Goal: Information Seeking & Learning: Learn about a topic

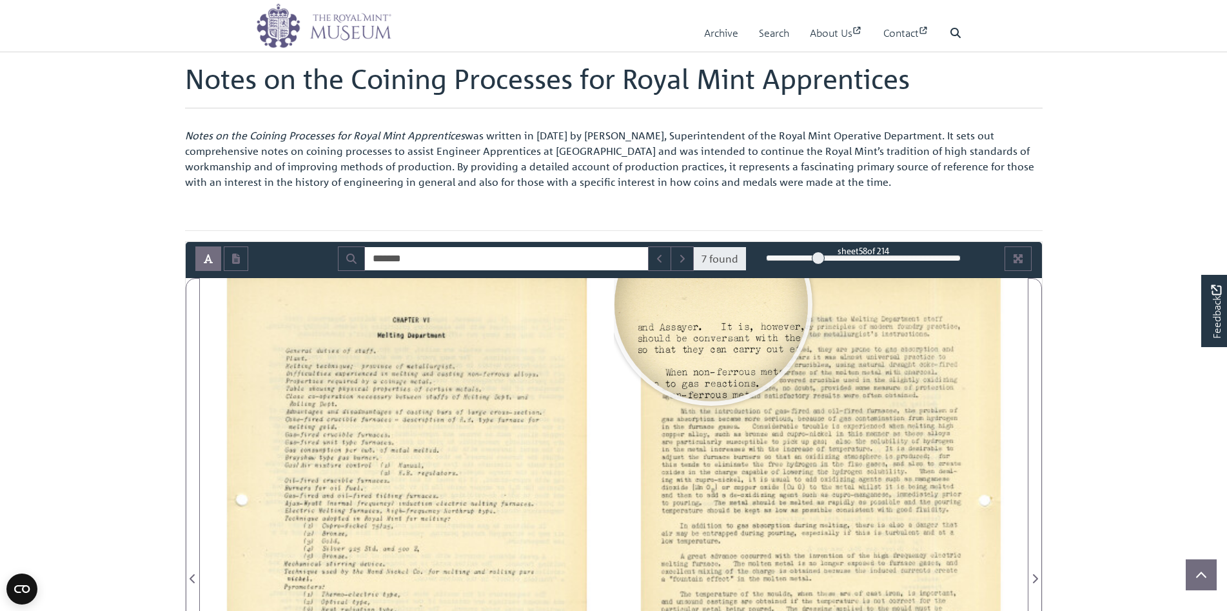
scroll to position [193, 0]
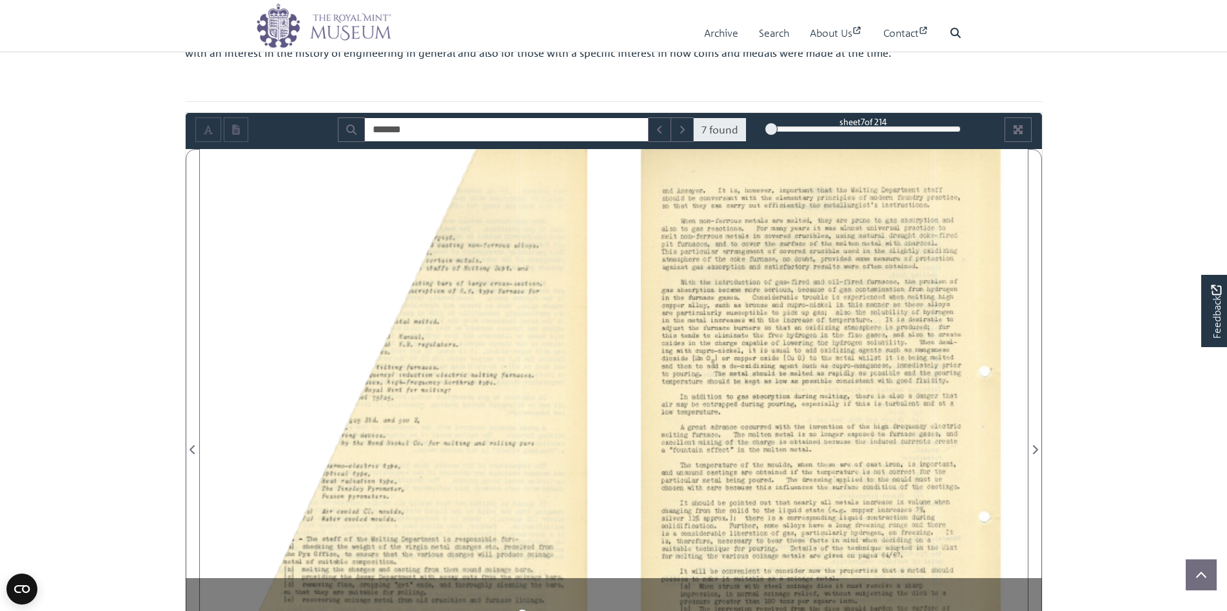
drag, startPoint x: 819, startPoint y: 127, endPoint x: 771, endPoint y: 127, distance: 47.7
click at [771, 127] on div at bounding box center [771, 128] width 13 height 13
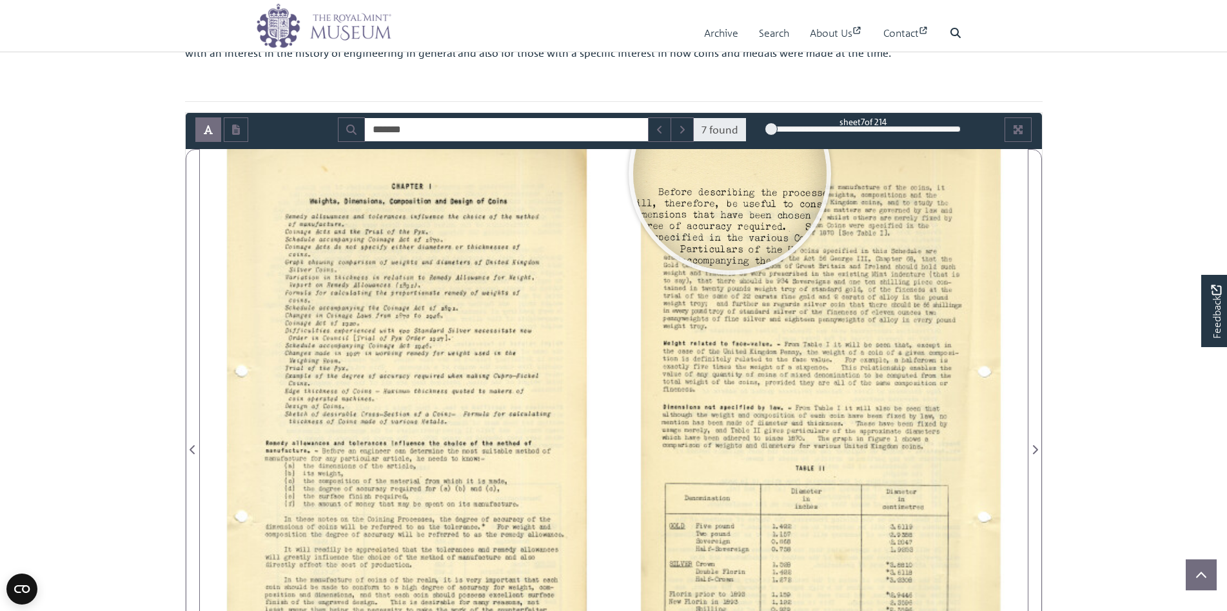
drag, startPoint x: 771, startPoint y: 128, endPoint x: 746, endPoint y: 131, distance: 25.3
click at [745, 131] on div "******* 7 found sheet 7 of 214 7 * The metadata has moved. You can now access t…" at bounding box center [614, 129] width 856 height 24
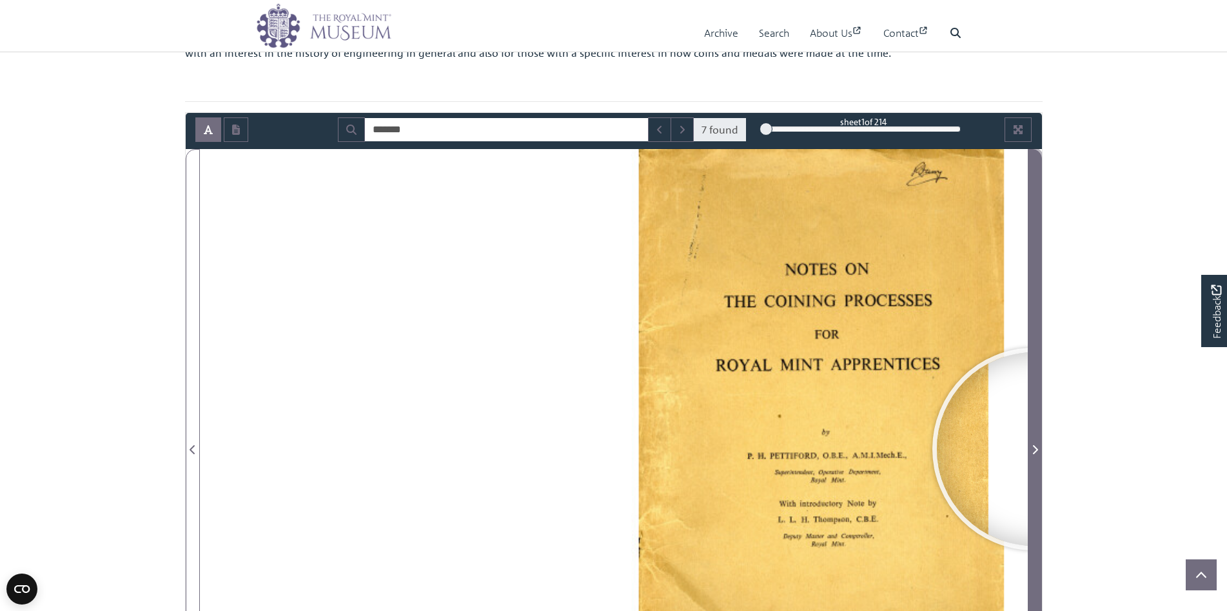
click at [1033, 449] on icon "Next Page" at bounding box center [1034, 449] width 6 height 10
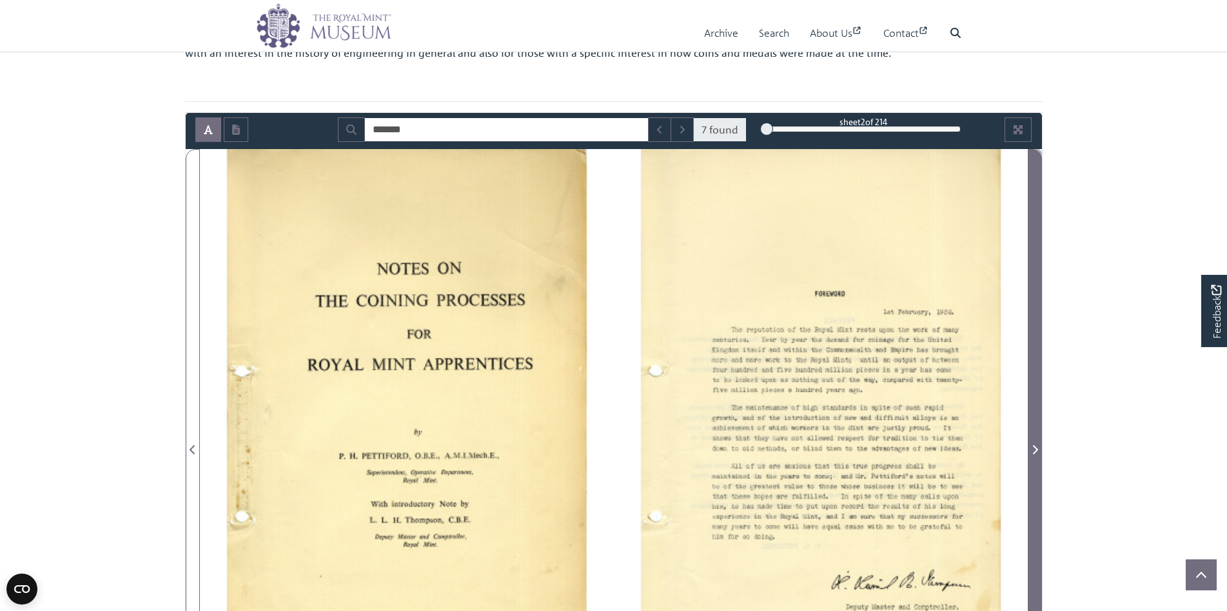
click at [1033, 449] on icon "Next Page" at bounding box center [1034, 449] width 6 height 10
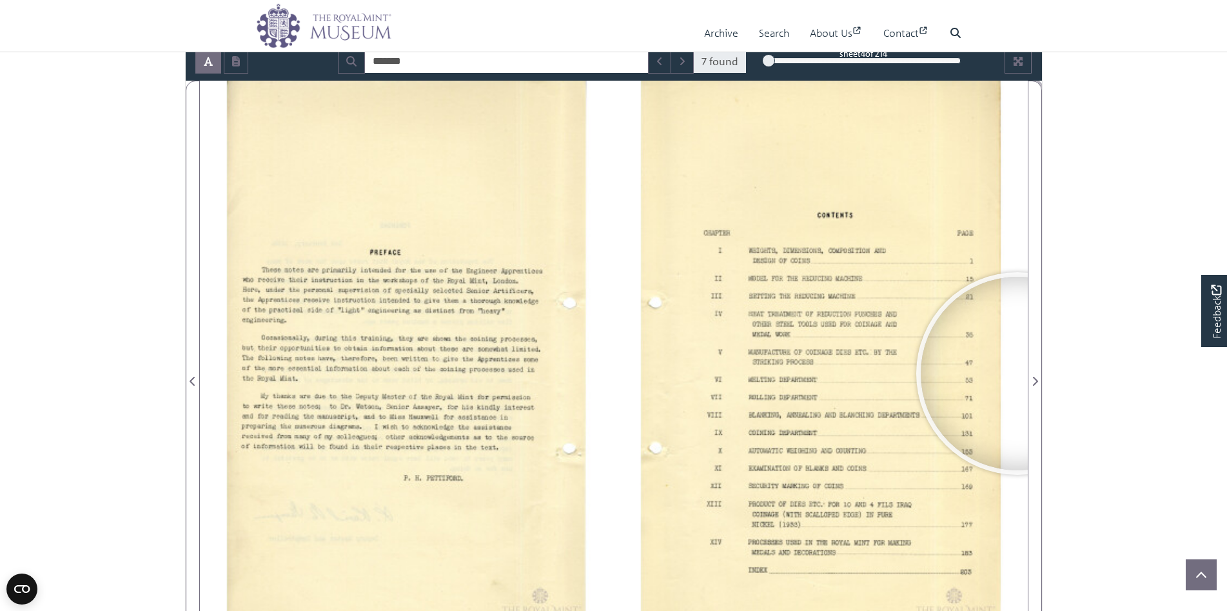
scroll to position [387, 0]
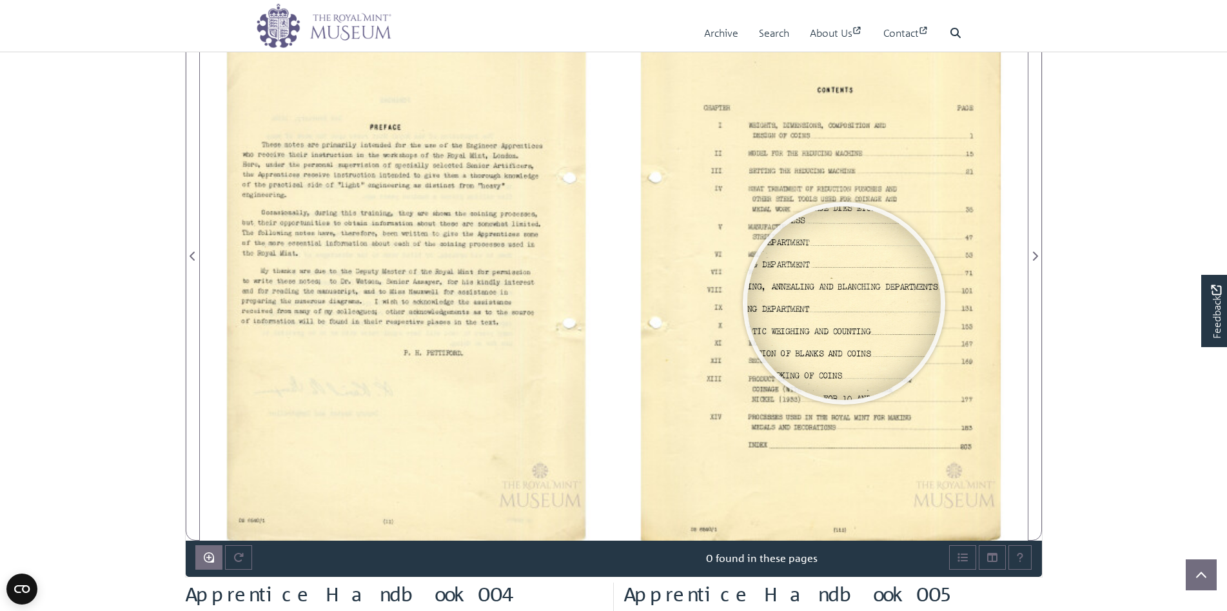
click at [844, 303] on div at bounding box center [843, 302] width 193 height 193
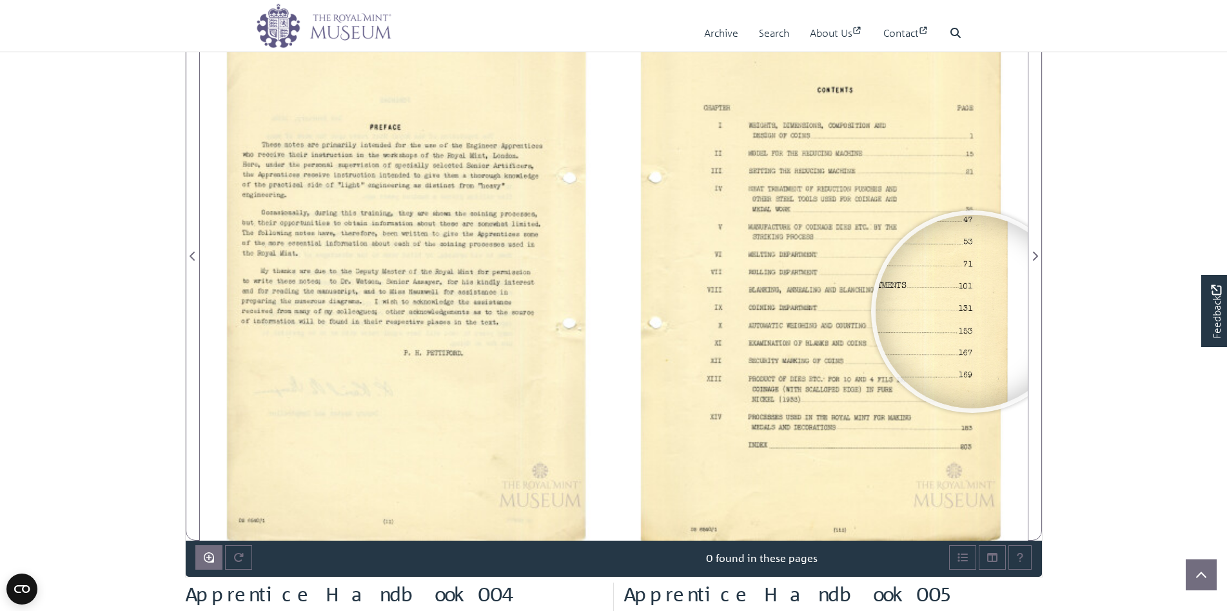
click at [972, 311] on div at bounding box center [971, 311] width 193 height 193
click at [964, 306] on div at bounding box center [968, 309] width 193 height 193
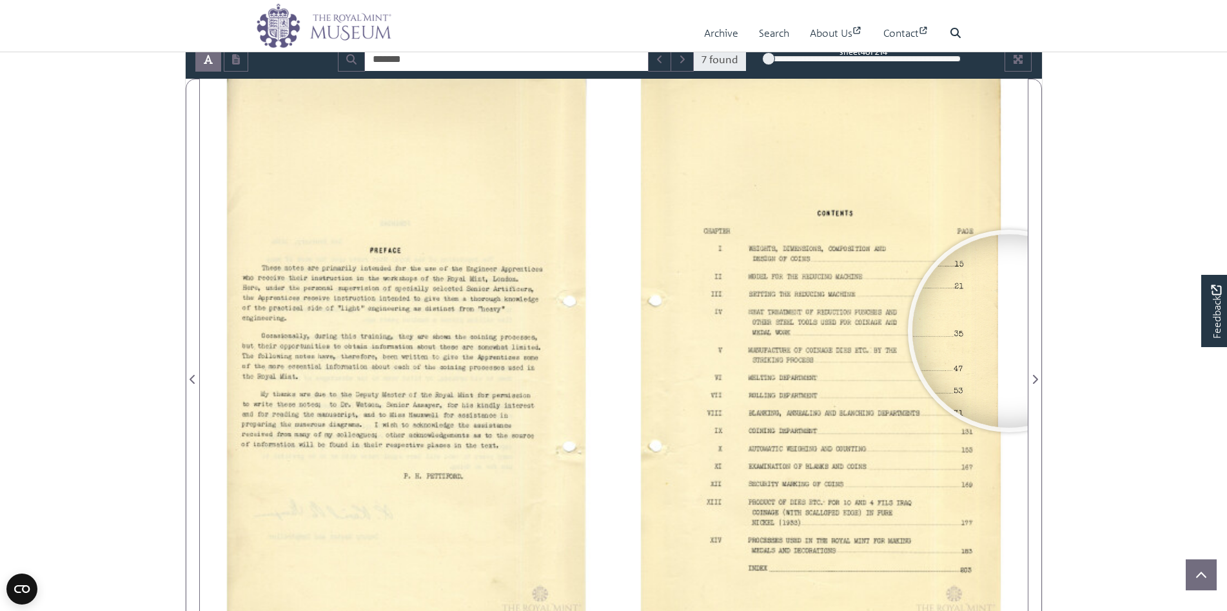
scroll to position [129, 0]
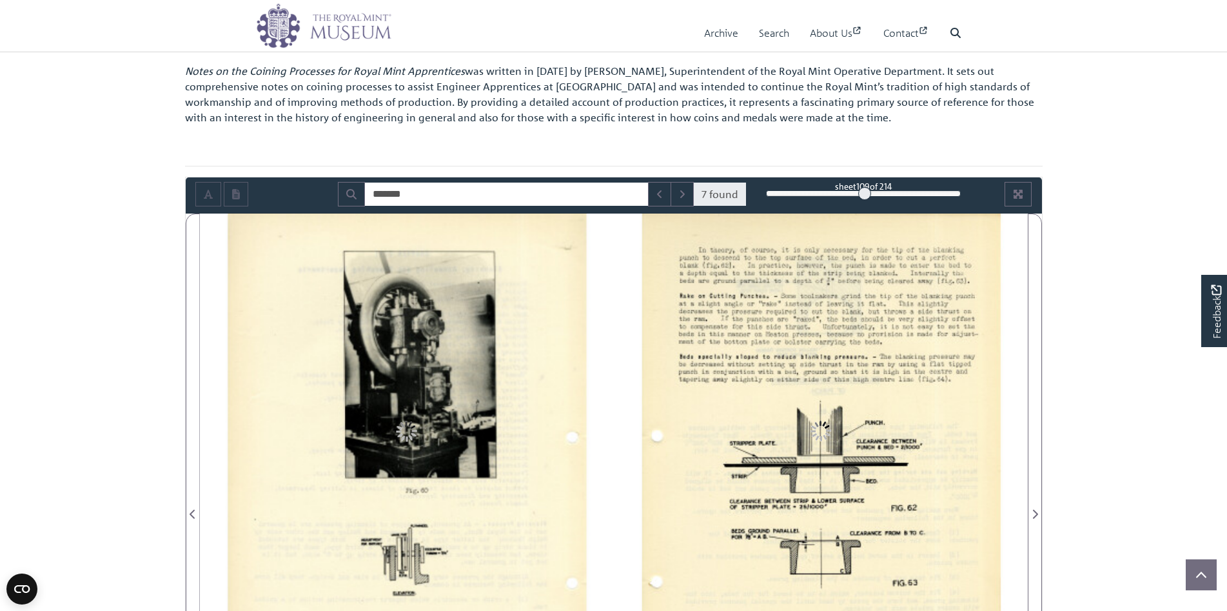
drag, startPoint x: 768, startPoint y: 191, endPoint x: 865, endPoint y: 195, distance: 96.8
click at [865, 195] on div at bounding box center [864, 193] width 13 height 13
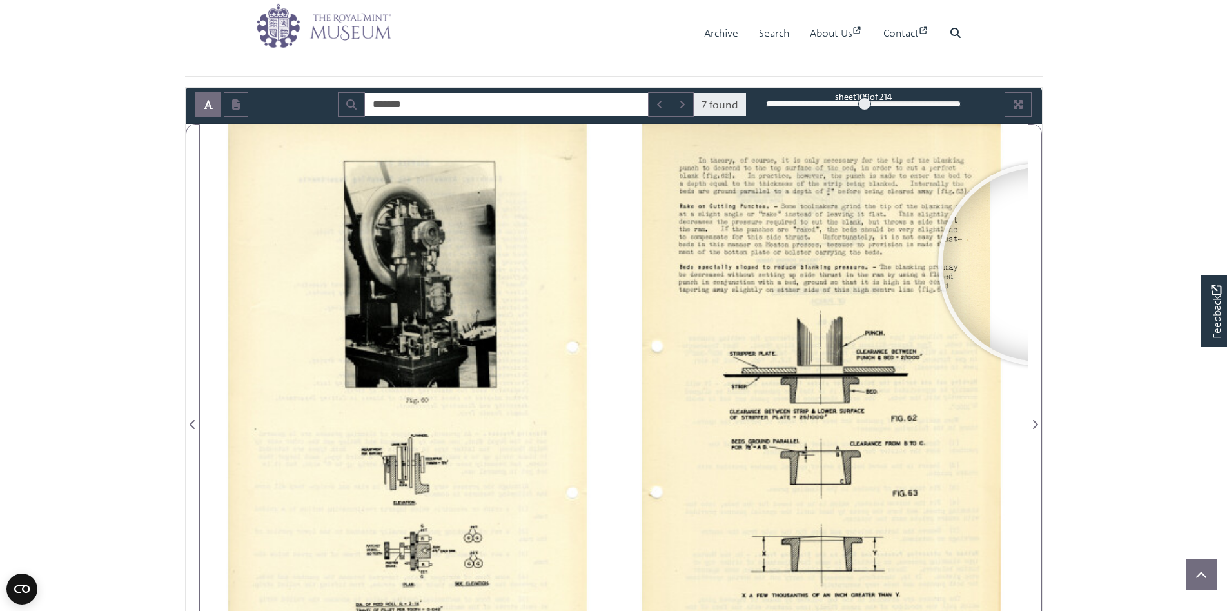
scroll to position [193, 0]
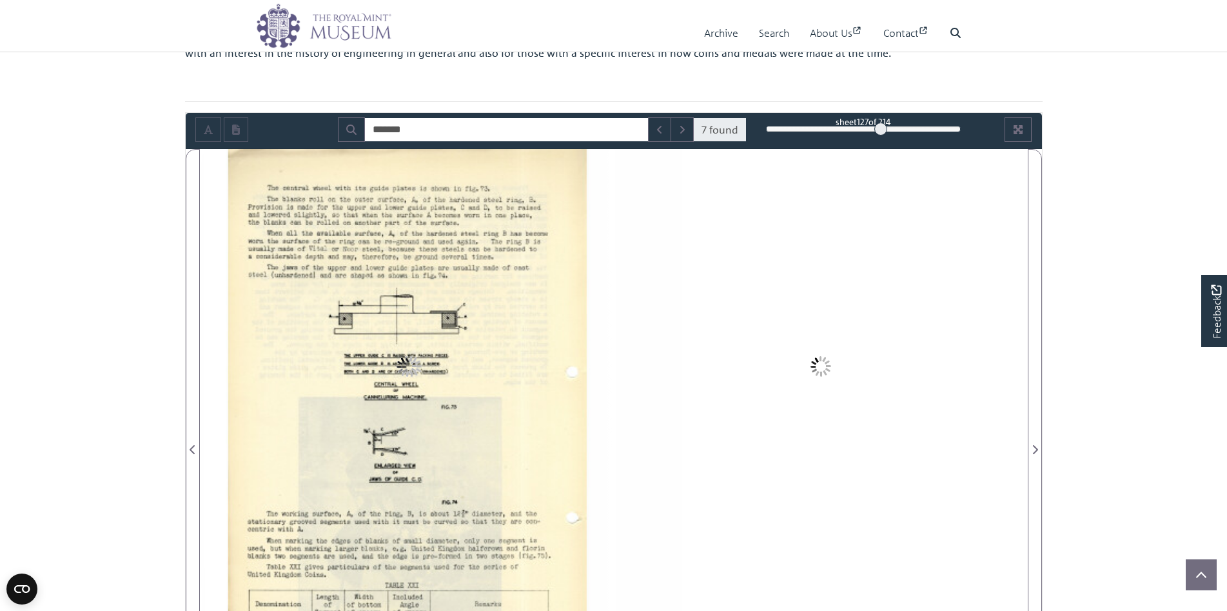
drag, startPoint x: 863, startPoint y: 126, endPoint x: 881, endPoint y: 127, distance: 18.1
click at [881, 127] on div at bounding box center [880, 128] width 13 height 13
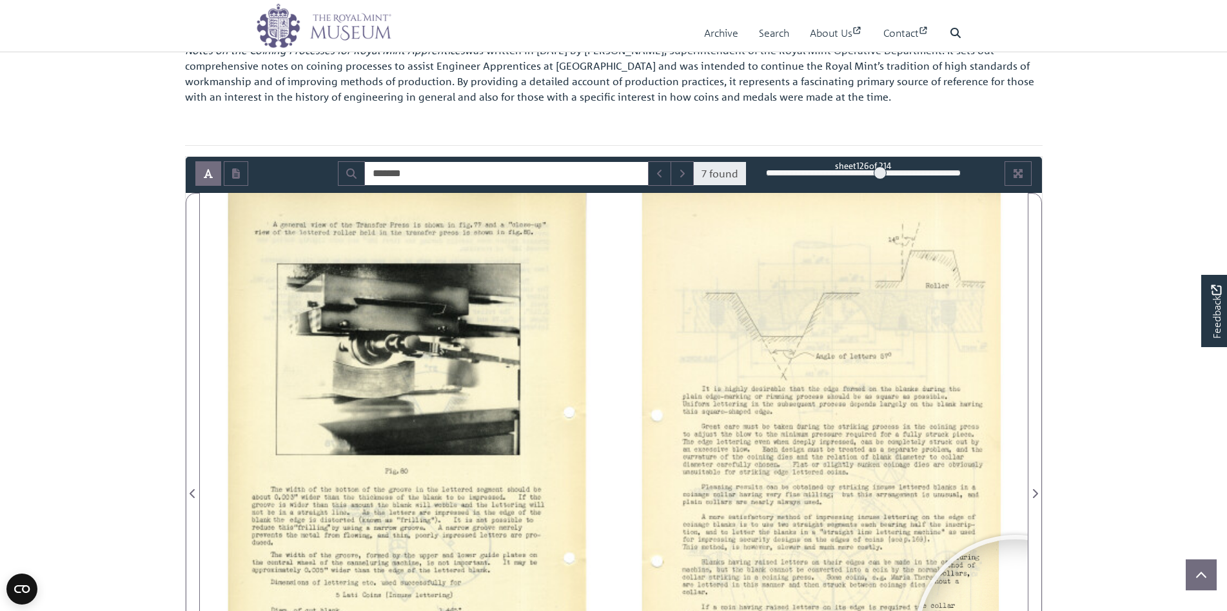
scroll to position [129, 0]
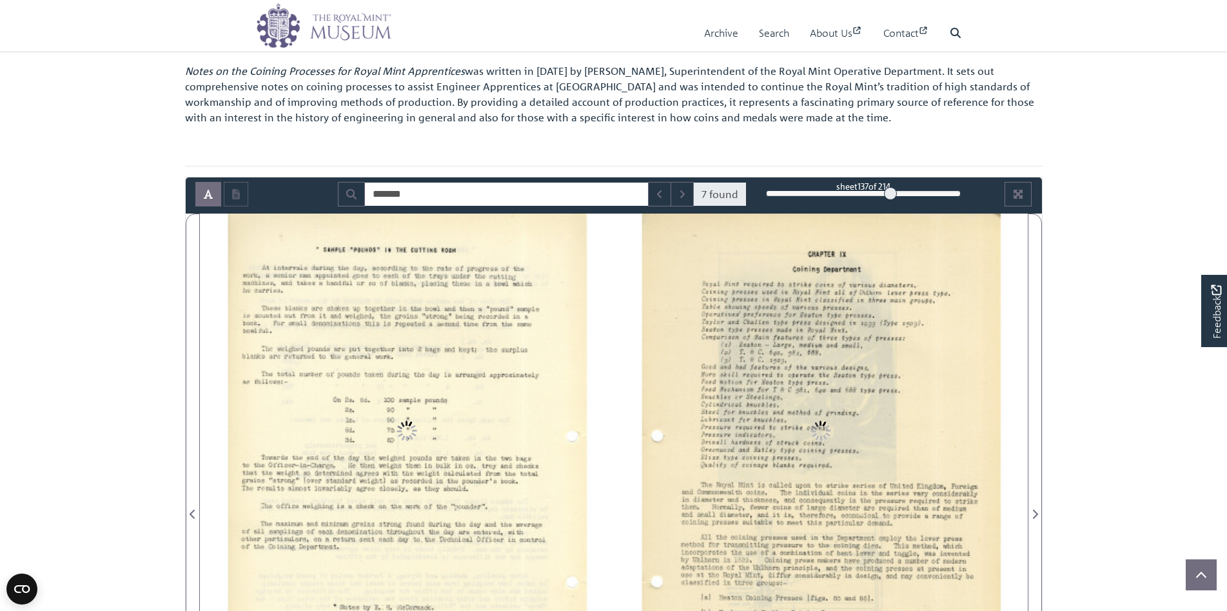
drag, startPoint x: 879, startPoint y: 193, endPoint x: 890, endPoint y: 193, distance: 11.0
click at [890, 193] on div at bounding box center [890, 193] width 13 height 13
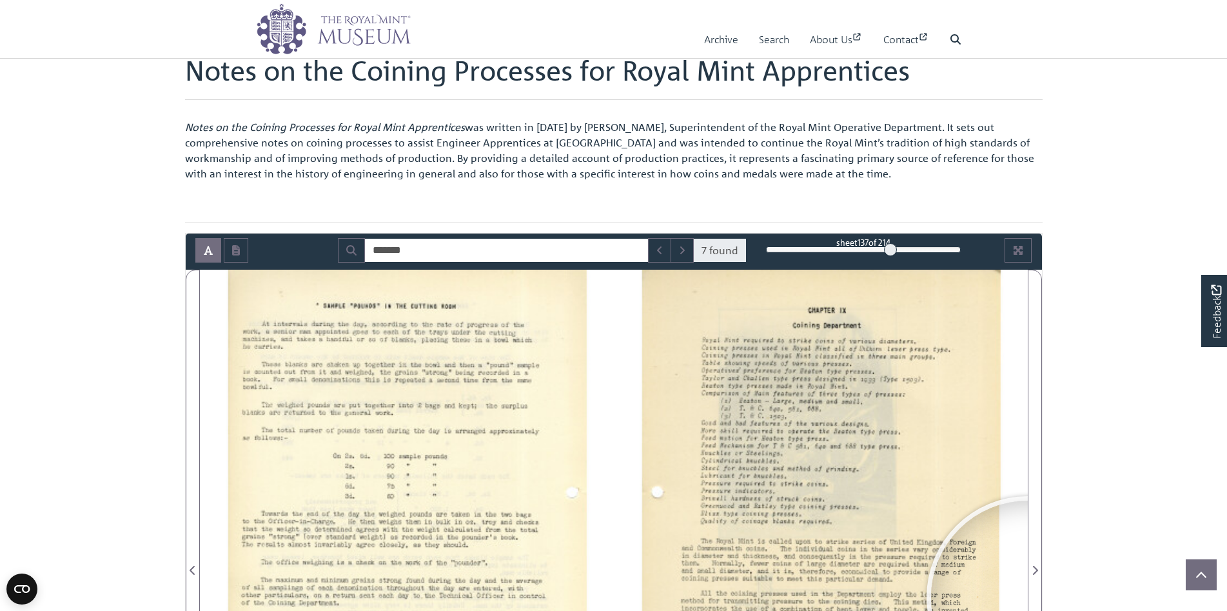
scroll to position [64, 0]
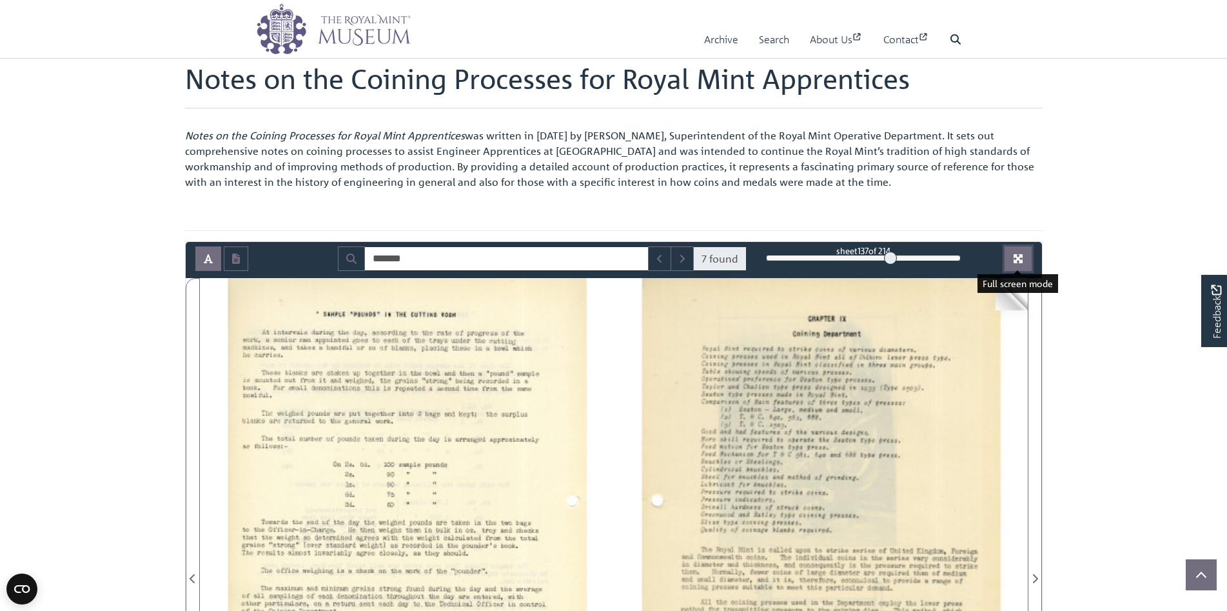
click at [1010, 256] on button "Full screen mode" at bounding box center [1017, 258] width 27 height 24
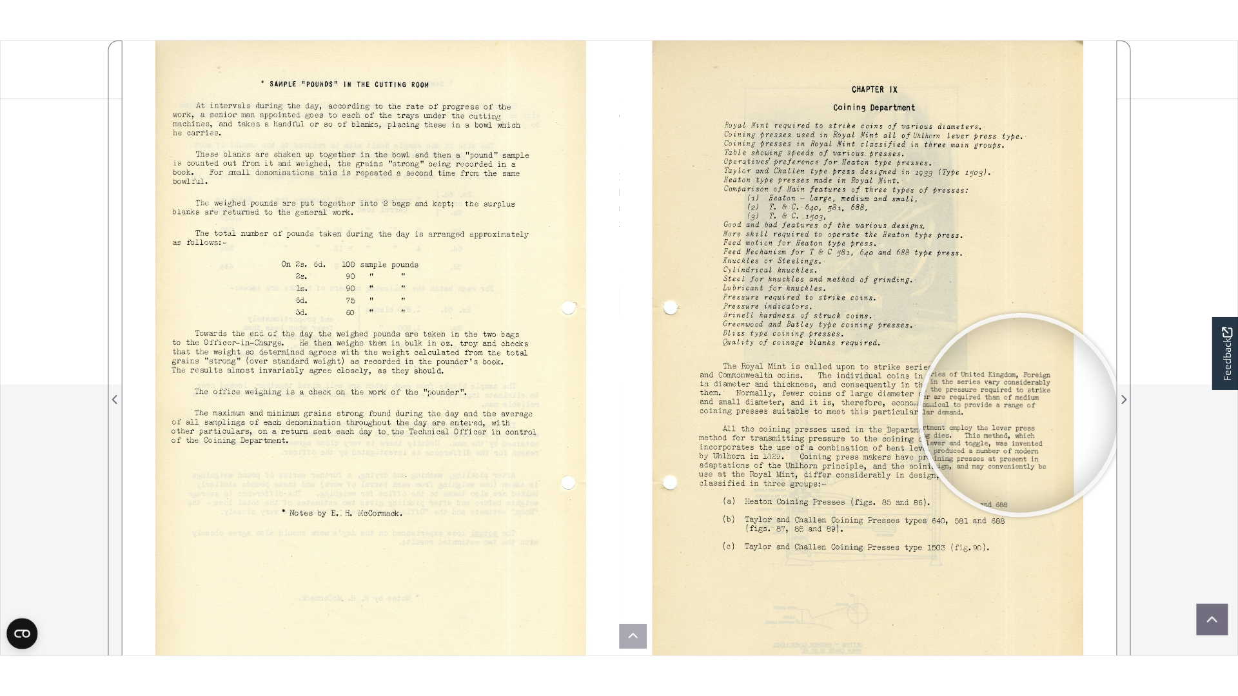
scroll to position [57, 0]
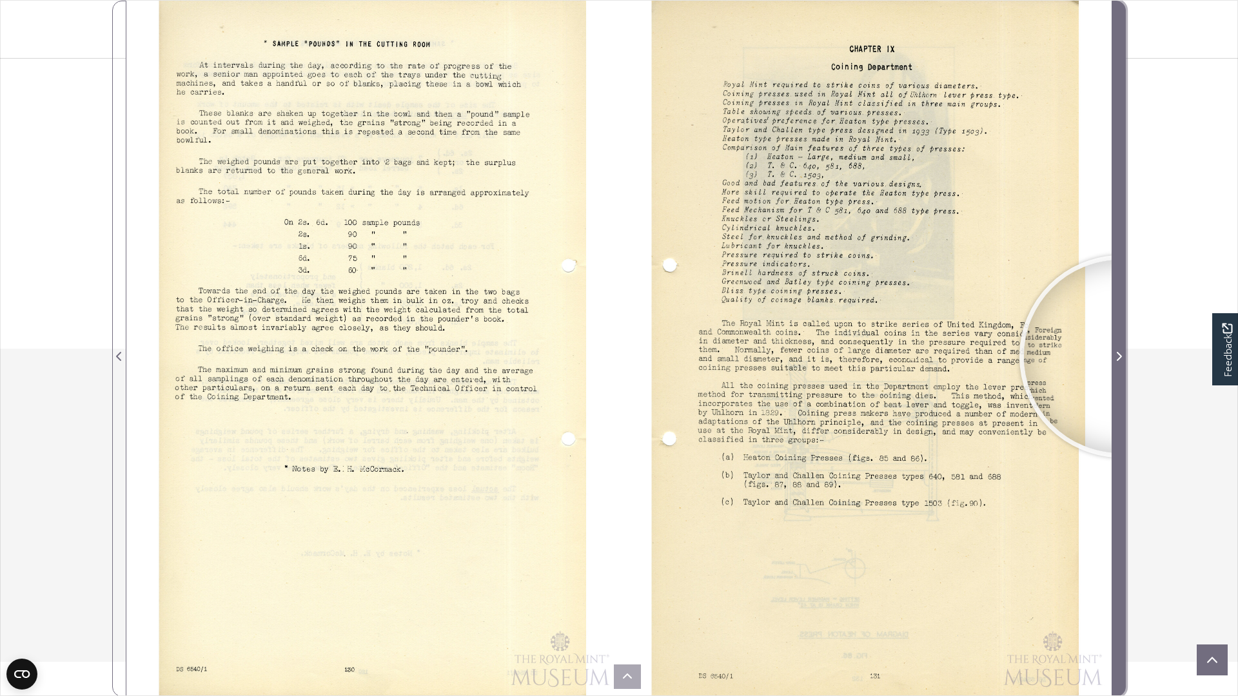
click at [1120, 357] on icon "Next Page" at bounding box center [1119, 356] width 5 height 9
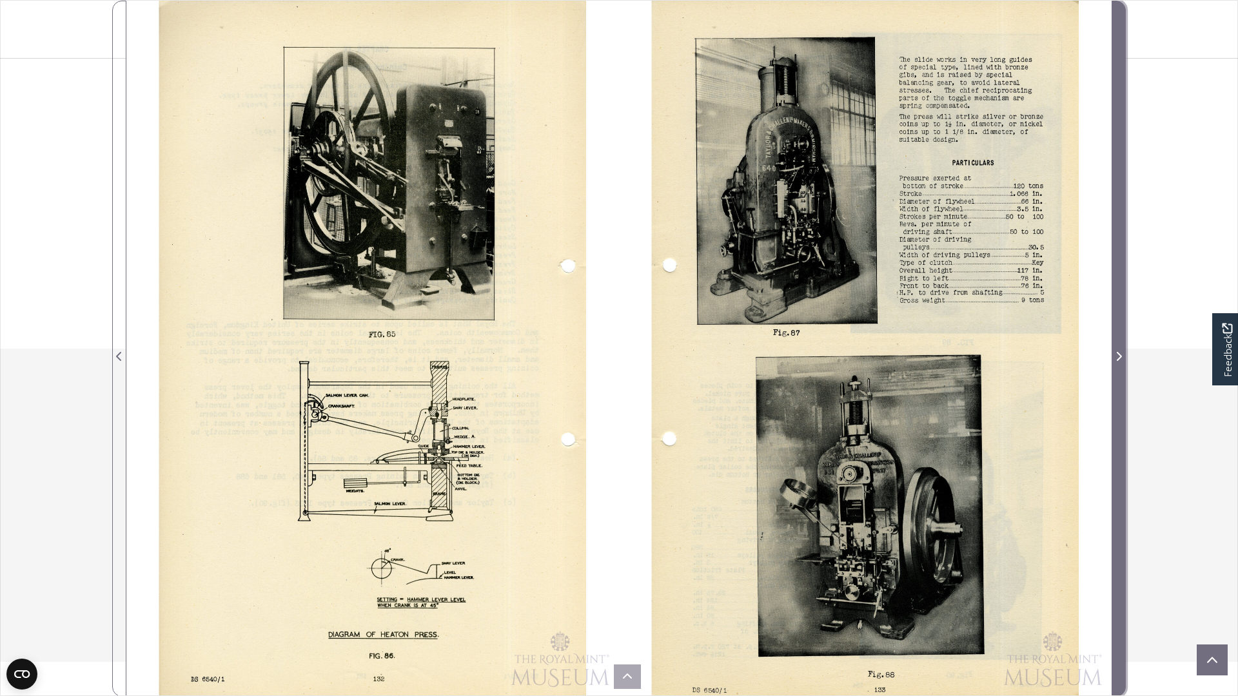
click at [1120, 357] on icon "Next Page" at bounding box center [1119, 356] width 5 height 9
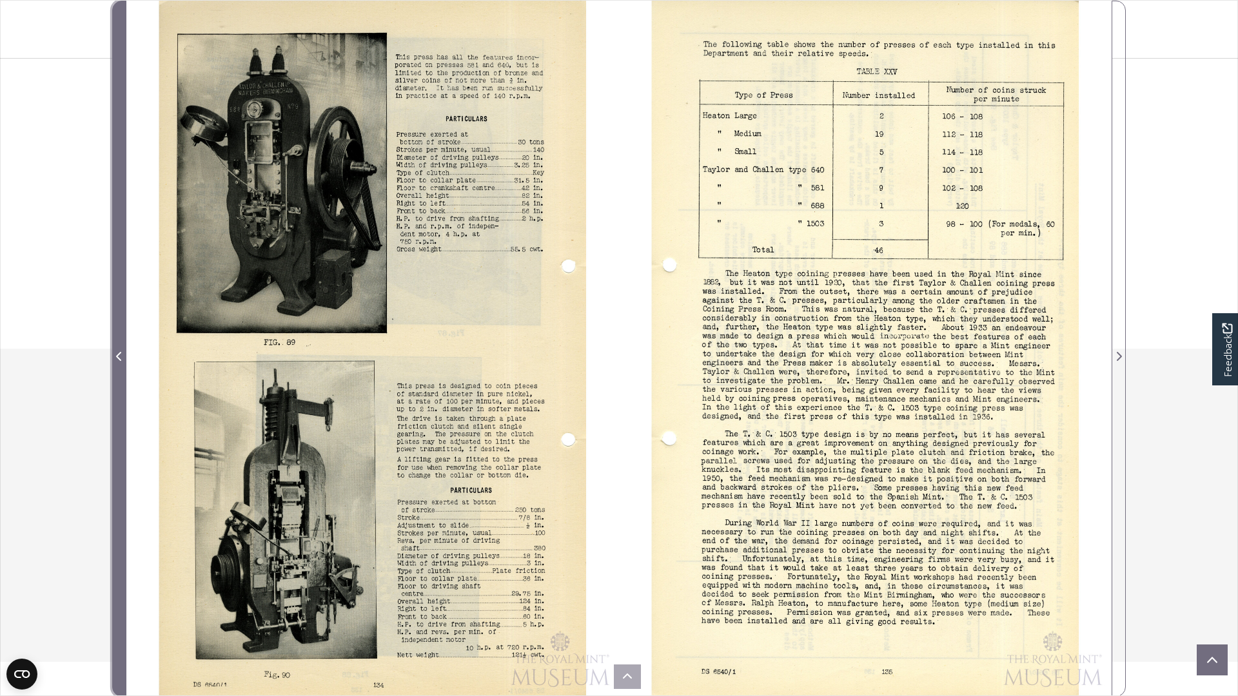
click at [119, 355] on icon "Previous Page" at bounding box center [119, 356] width 6 height 10
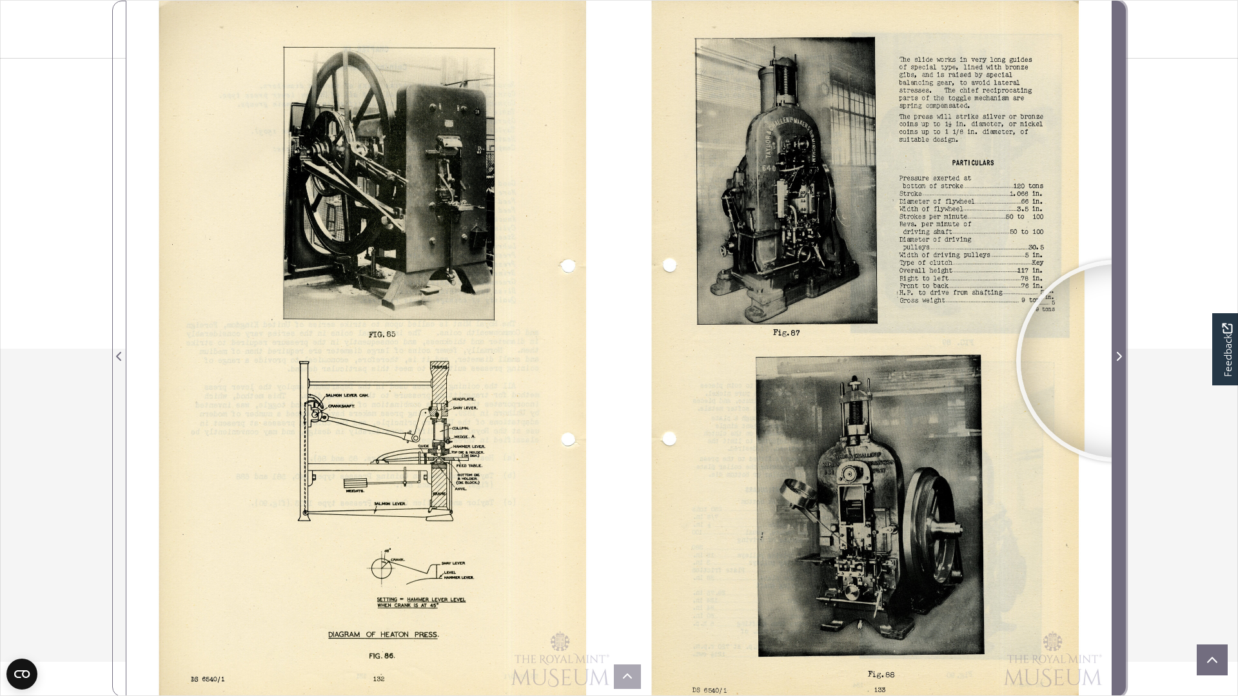
click at [1117, 361] on icon "Next Page" at bounding box center [1119, 356] width 5 height 9
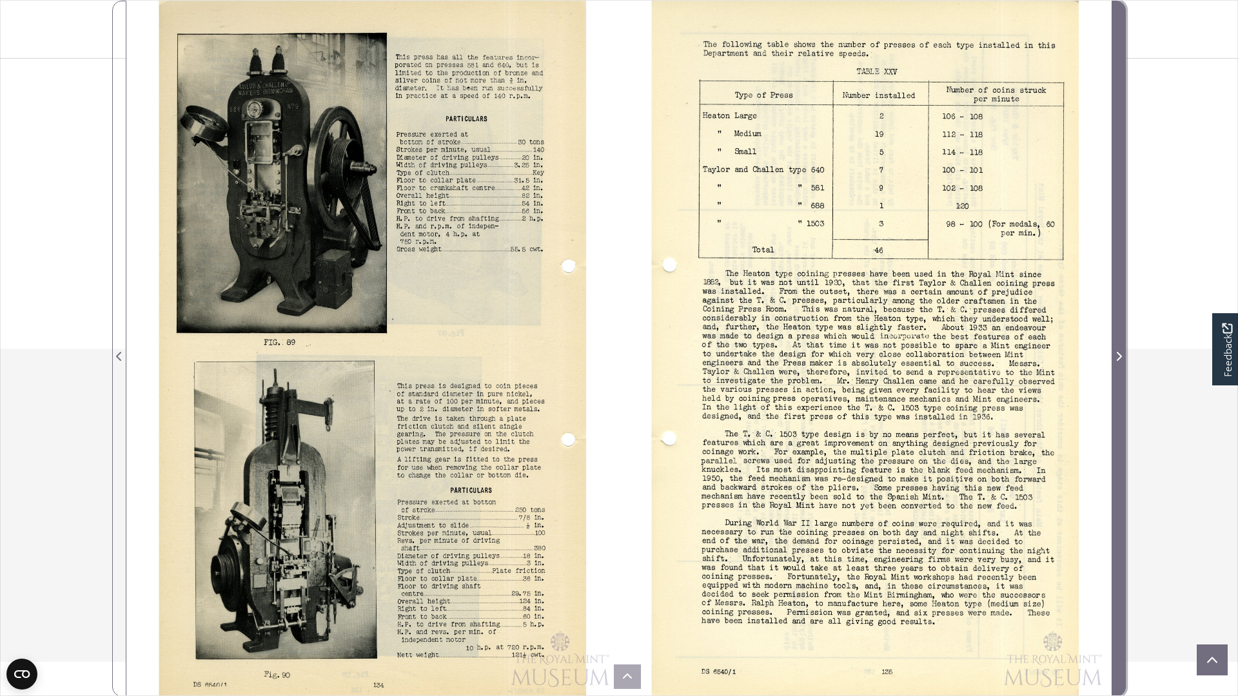
click at [1117, 361] on icon "Next Page" at bounding box center [1119, 356] width 5 height 9
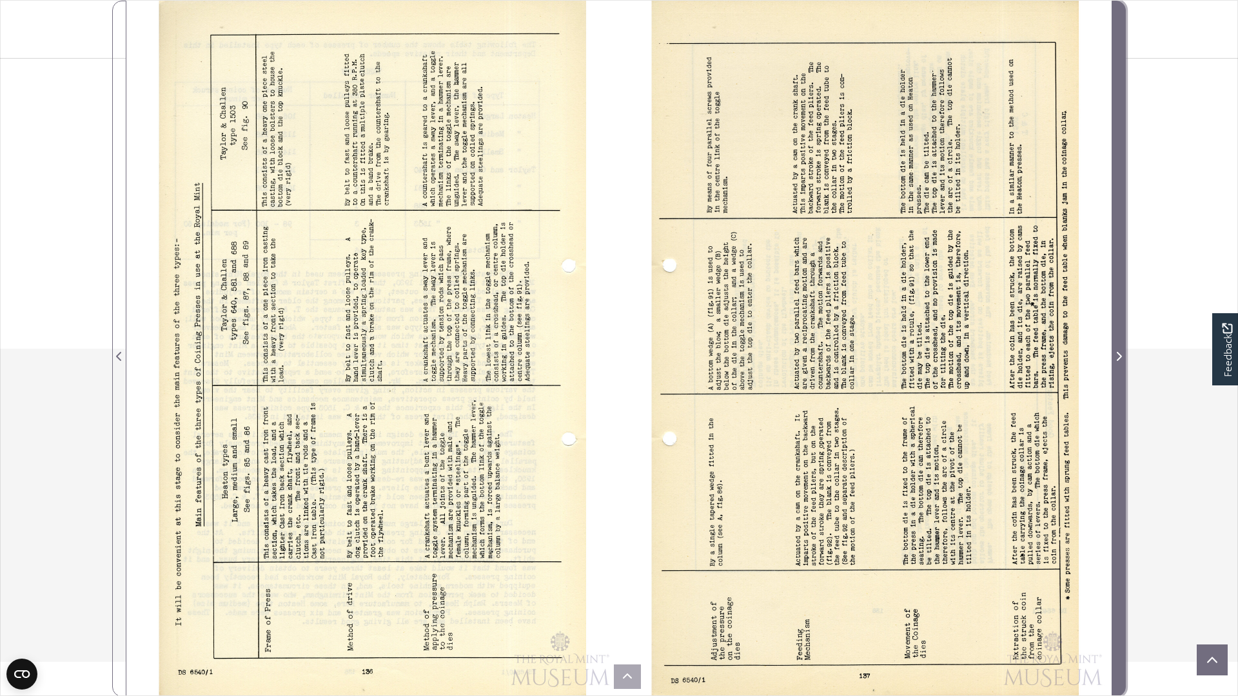
click at [1117, 361] on icon "Next Page" at bounding box center [1119, 356] width 5 height 9
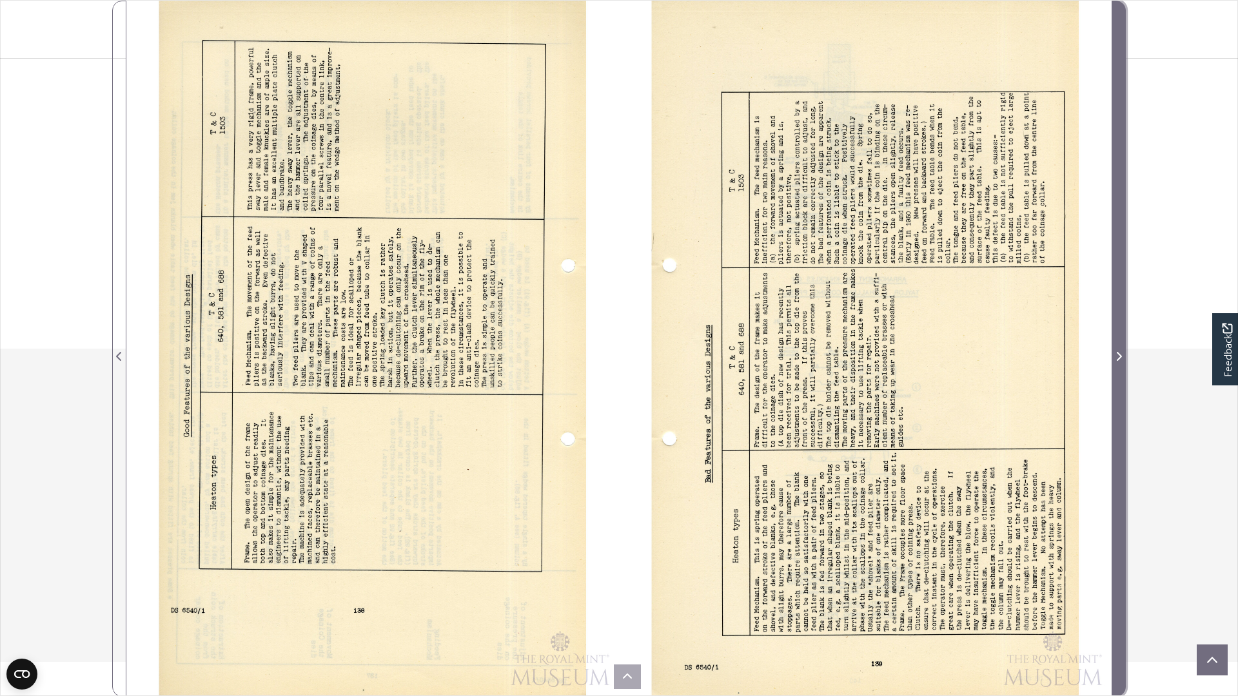
click at [1117, 361] on icon "Next Page" at bounding box center [1119, 356] width 5 height 9
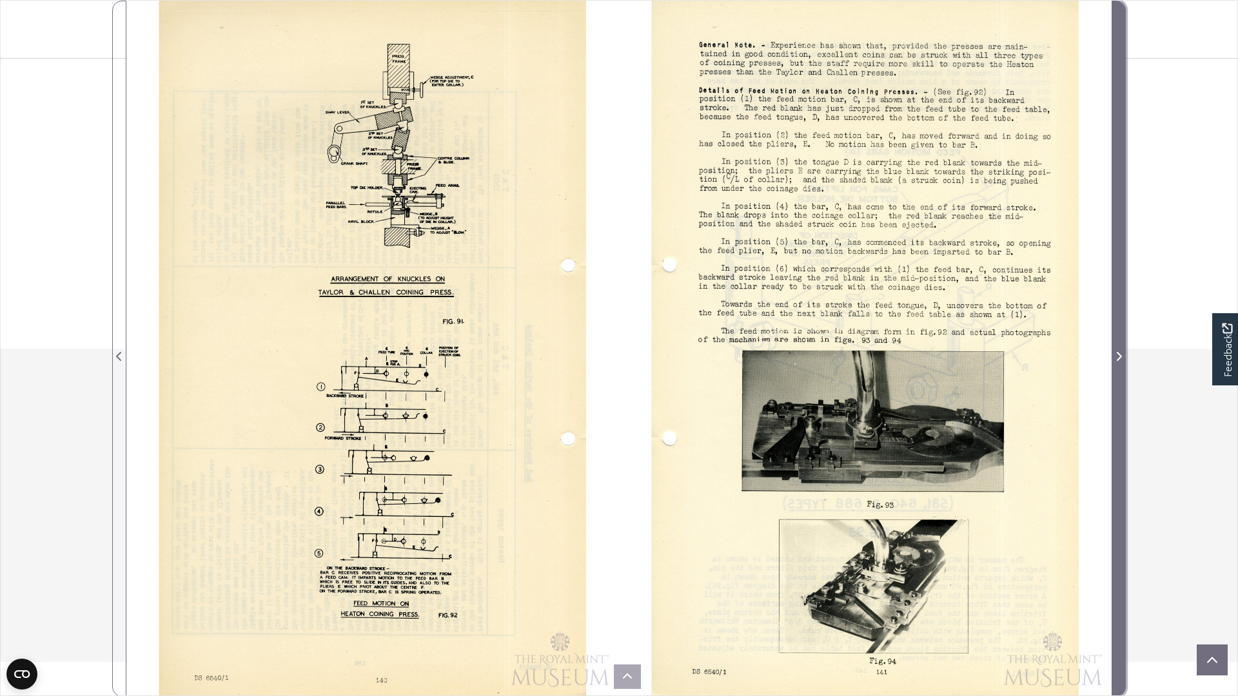
click at [1117, 361] on icon "Next Page" at bounding box center [1119, 356] width 5 height 9
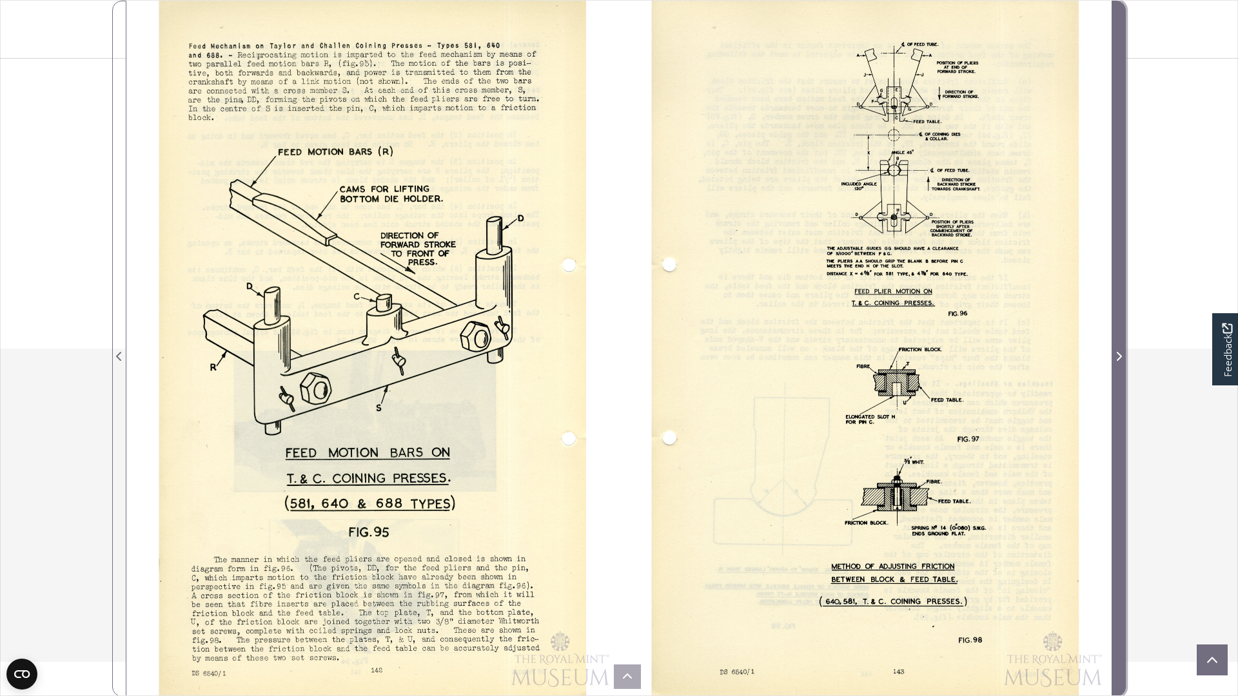
click at [1117, 361] on icon "Next Page" at bounding box center [1119, 356] width 5 height 9
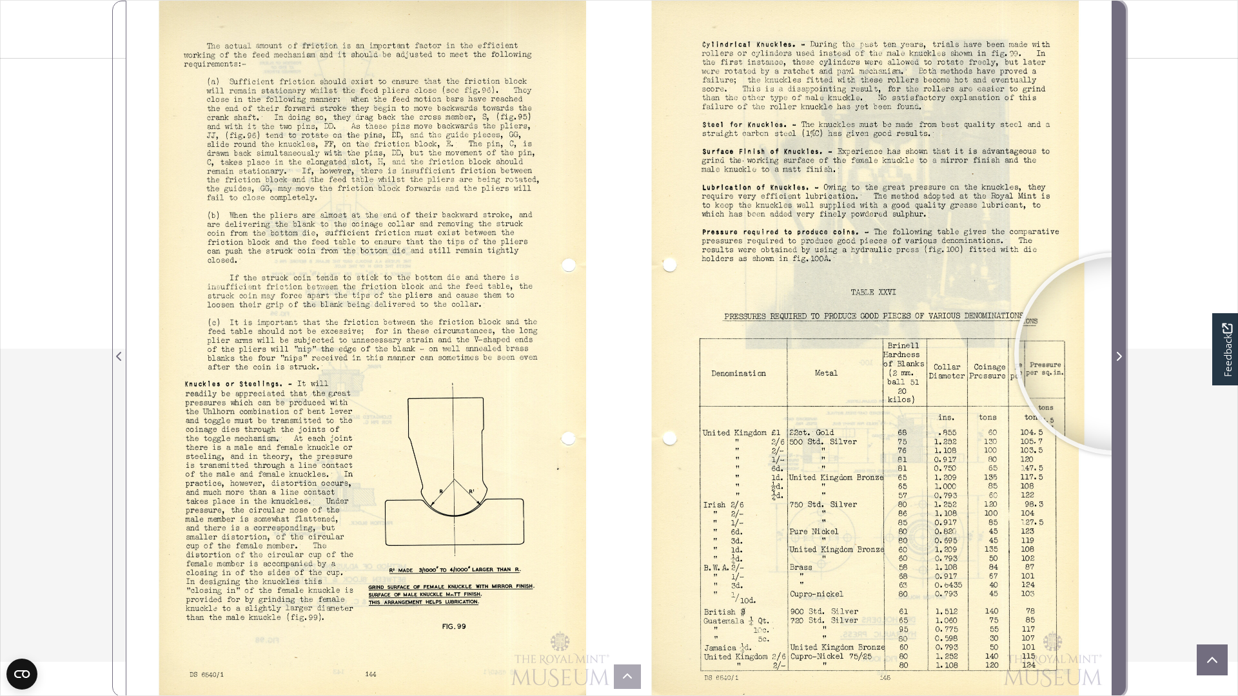
click at [1115, 354] on icon "Next Page" at bounding box center [1118, 356] width 6 height 10
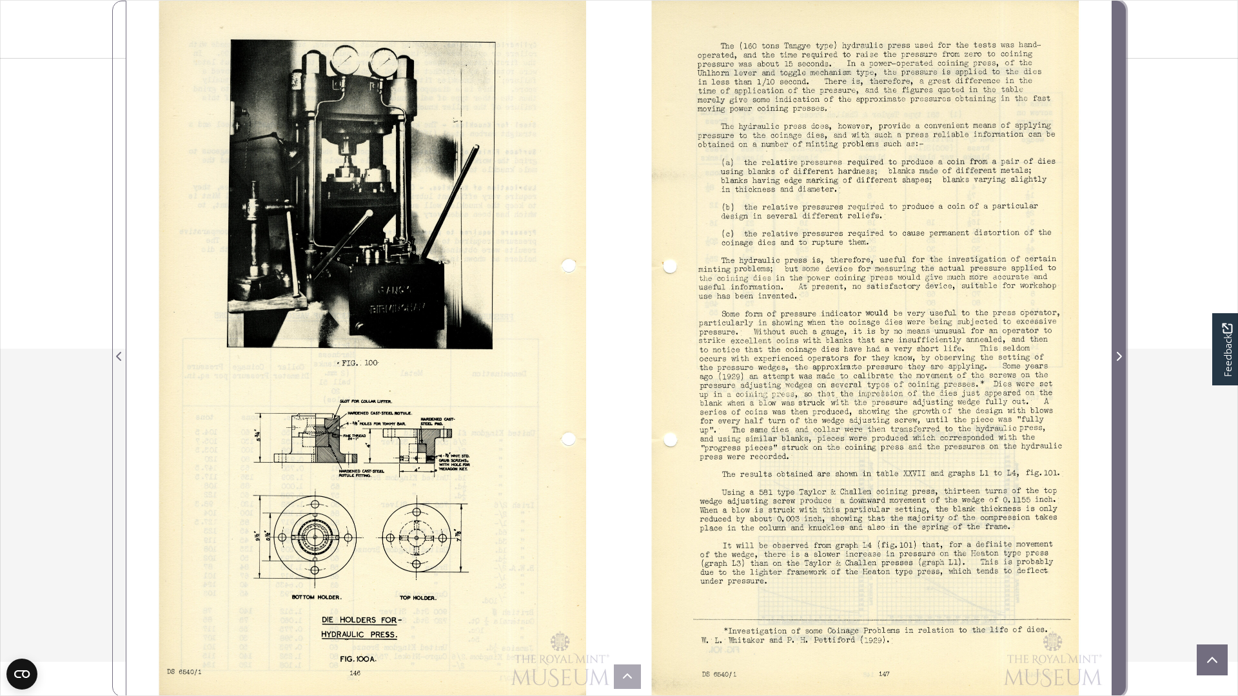
click at [1115, 354] on icon "Next Page" at bounding box center [1118, 356] width 6 height 10
